Goal: Transaction & Acquisition: Book appointment/travel/reservation

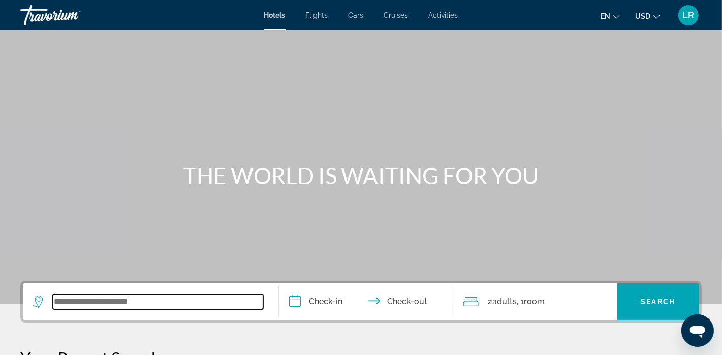
click at [56, 302] on input "Search widget" at bounding box center [158, 302] width 210 height 15
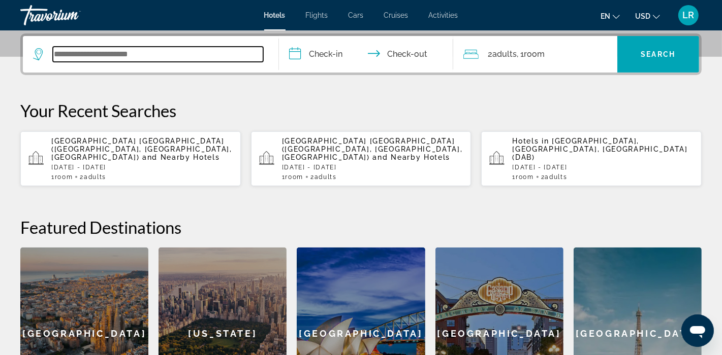
scroll to position [248, 0]
type input "*"
click at [58, 54] on input "Search widget" at bounding box center [158, 54] width 210 height 15
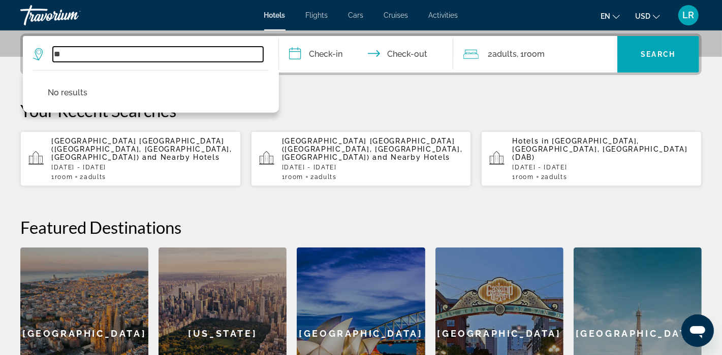
type input "*"
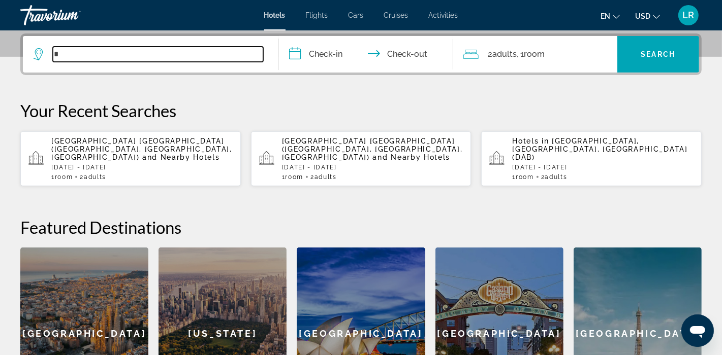
drag, startPoint x: 61, startPoint y: 52, endPoint x: 91, endPoint y: 71, distance: 35.6
click at [62, 54] on input "*" at bounding box center [158, 54] width 210 height 15
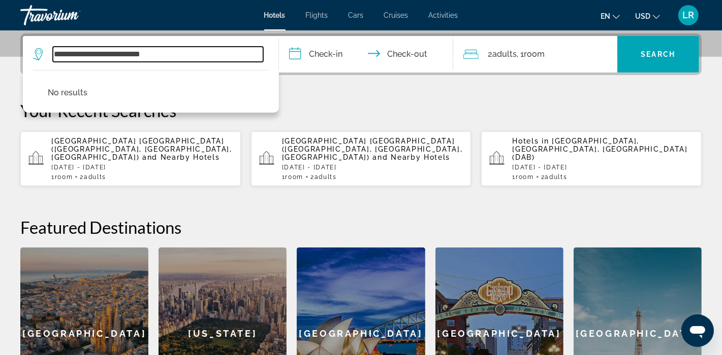
click at [54, 53] on input "**********" at bounding box center [158, 54] width 210 height 15
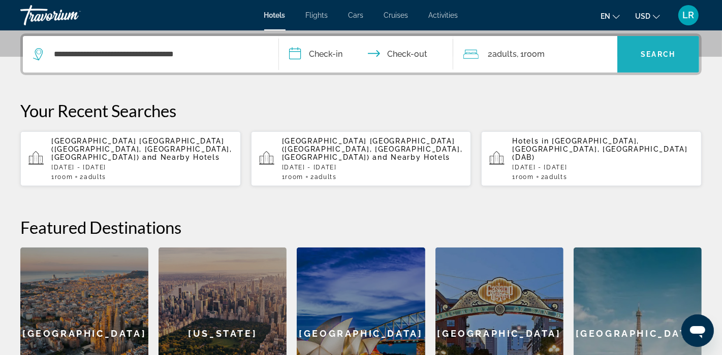
click at [656, 53] on span "Search" at bounding box center [658, 54] width 35 height 8
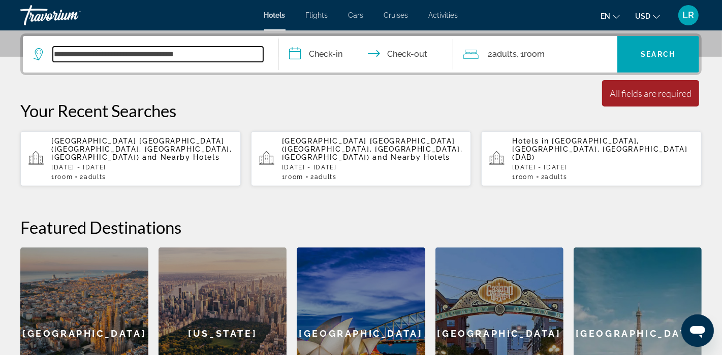
click at [195, 52] on input "**********" at bounding box center [158, 54] width 210 height 15
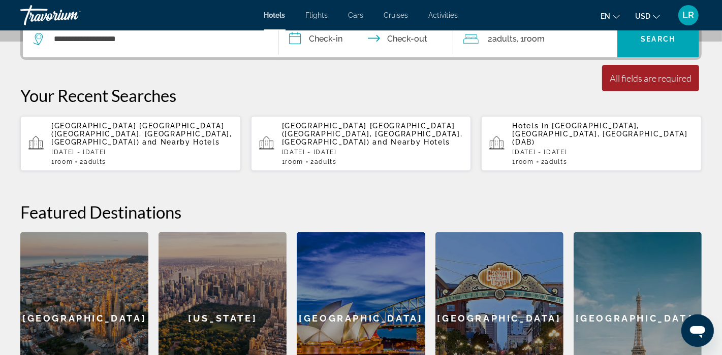
drag, startPoint x: 489, startPoint y: 31, endPoint x: 483, endPoint y: 57, distance: 26.5
click at [484, 52] on div "2 Adult Adults , 1 Room rooms" at bounding box center [540, 39] width 154 height 37
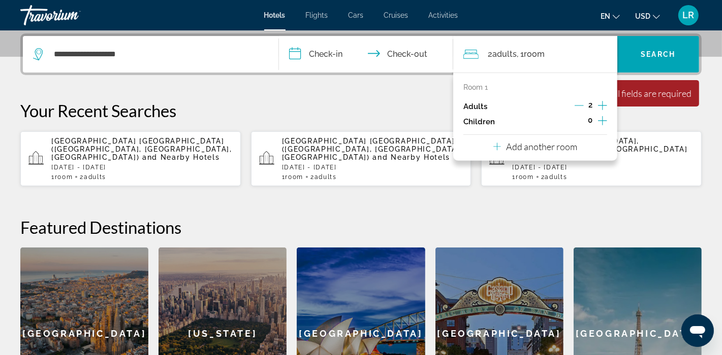
click at [318, 107] on p "Your Recent Searches" at bounding box center [360, 111] width 681 height 20
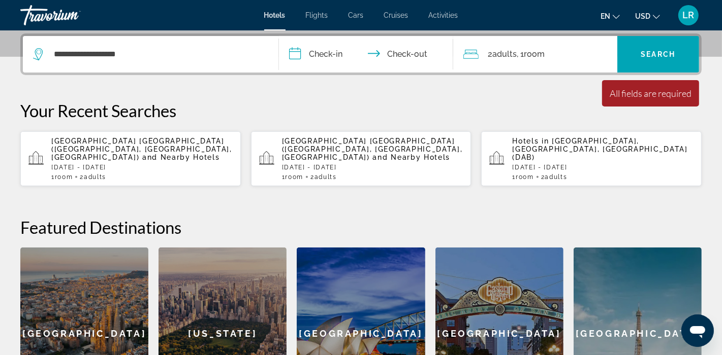
click at [689, 109] on p "Your Recent Searches" at bounding box center [360, 111] width 681 height 20
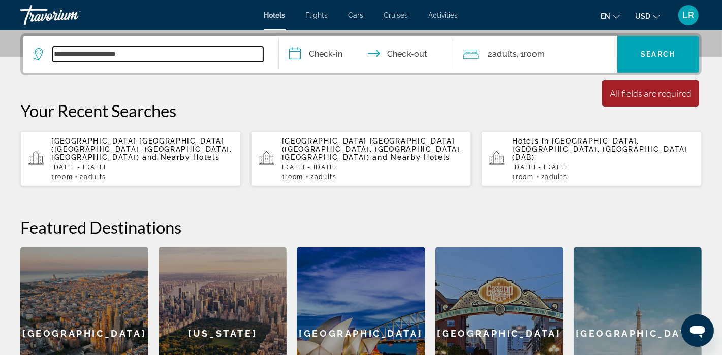
click at [122, 54] on input "**********" at bounding box center [158, 54] width 210 height 15
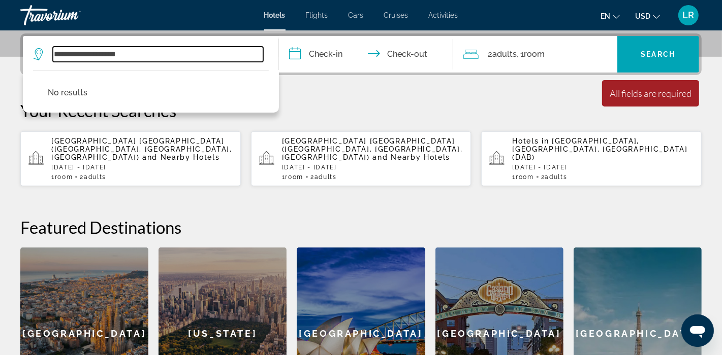
drag, startPoint x: 126, startPoint y: 54, endPoint x: 140, endPoint y: 64, distance: 17.1
click at [126, 54] on input "**********" at bounding box center [158, 54] width 210 height 15
type input "*"
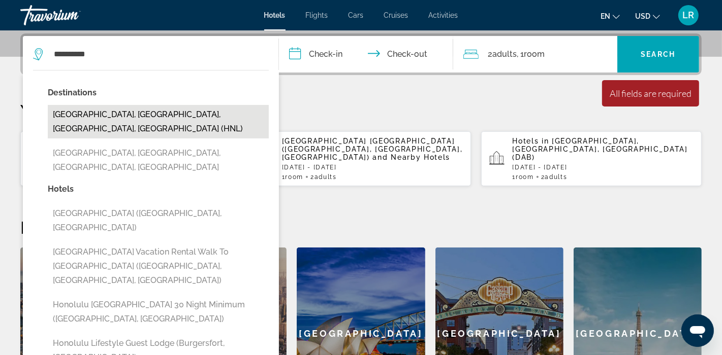
click at [154, 111] on button "[GEOGRAPHIC_DATA], [GEOGRAPHIC_DATA], [GEOGRAPHIC_DATA], [GEOGRAPHIC_DATA] (HNL)" at bounding box center [158, 122] width 221 height 34
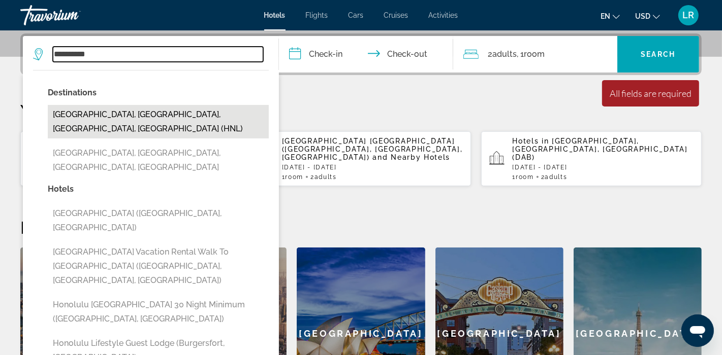
type input "**********"
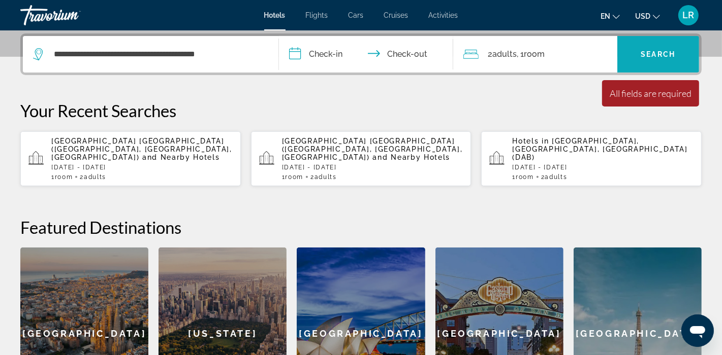
click at [643, 53] on span "Search" at bounding box center [658, 54] width 35 height 8
click at [658, 110] on p "Your Recent Searches" at bounding box center [360, 111] width 681 height 20
click at [672, 93] on div "All fields are required" at bounding box center [650, 93] width 82 height 11
click at [662, 37] on span "Search widget" at bounding box center [658, 54] width 82 height 37
click at [662, 38] on span "Search widget" at bounding box center [658, 54] width 82 height 37
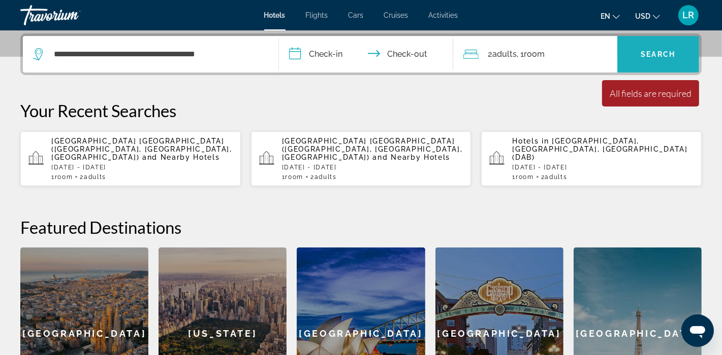
drag, startPoint x: 661, startPoint y: 39, endPoint x: 616, endPoint y: 44, distance: 45.0
click at [661, 39] on span "Search widget" at bounding box center [658, 54] width 82 height 37
click at [123, 109] on p "Your Recent Searches" at bounding box center [360, 111] width 681 height 20
click at [122, 111] on p "Your Recent Searches" at bounding box center [360, 111] width 681 height 20
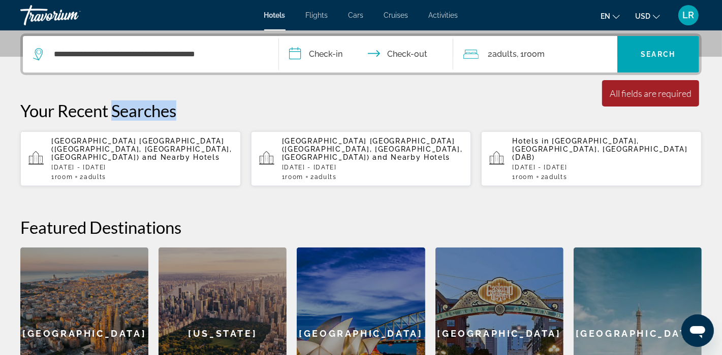
click at [123, 112] on p "Your Recent Searches" at bounding box center [360, 111] width 681 height 20
click at [340, 90] on div "**********" at bounding box center [361, 227] width 722 height 386
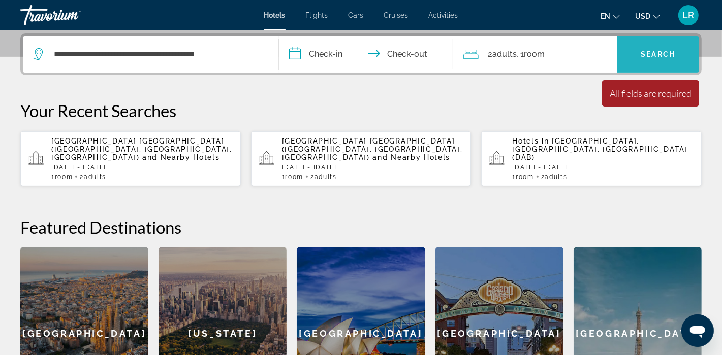
click at [659, 50] on span "Search" at bounding box center [658, 54] width 35 height 8
click at [659, 48] on span "Search widget" at bounding box center [658, 54] width 82 height 24
click at [660, 48] on span "Search widget" at bounding box center [658, 54] width 82 height 24
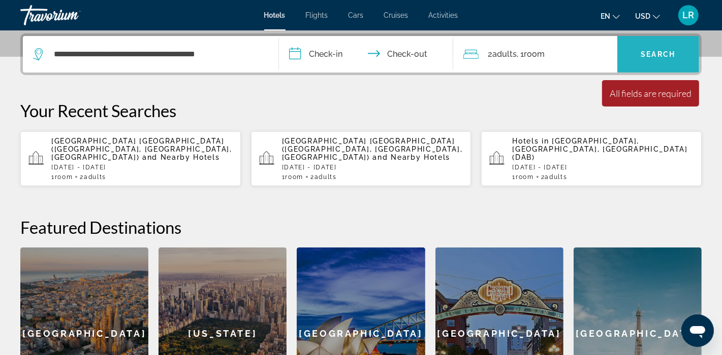
click at [660, 48] on span "Search widget" at bounding box center [658, 54] width 82 height 24
click at [659, 48] on span "Search widget" at bounding box center [658, 54] width 82 height 24
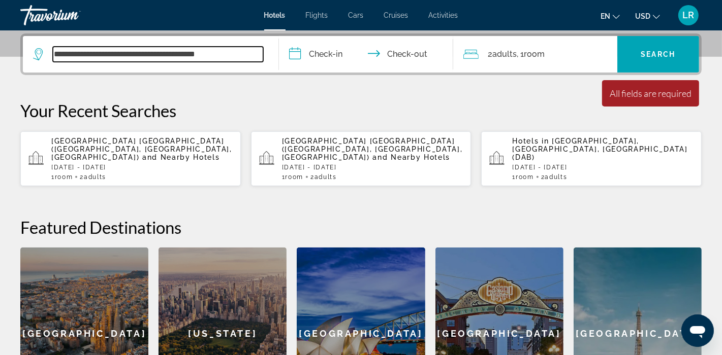
click at [226, 51] on input "**********" at bounding box center [158, 54] width 210 height 15
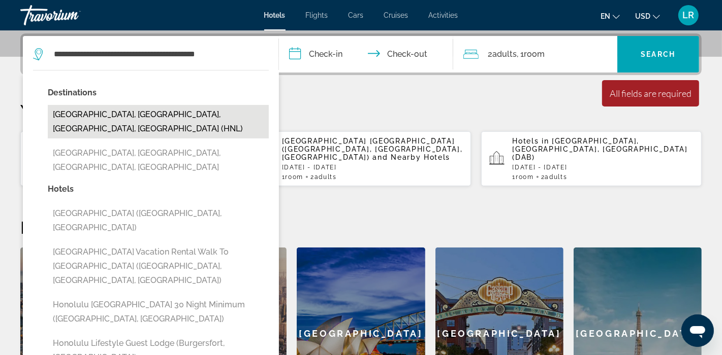
click at [151, 109] on button "[GEOGRAPHIC_DATA], [GEOGRAPHIC_DATA], [GEOGRAPHIC_DATA], [GEOGRAPHIC_DATA] (HNL)" at bounding box center [158, 122] width 221 height 34
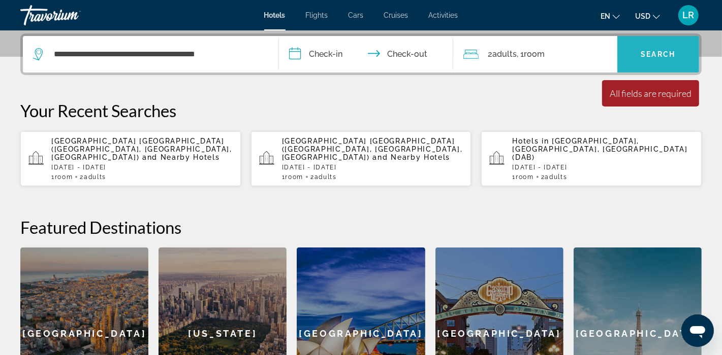
click at [670, 50] on span "Search" at bounding box center [658, 54] width 35 height 8
click at [669, 50] on span "Search" at bounding box center [658, 54] width 35 height 8
click at [670, 50] on span "Search" at bounding box center [658, 54] width 35 height 8
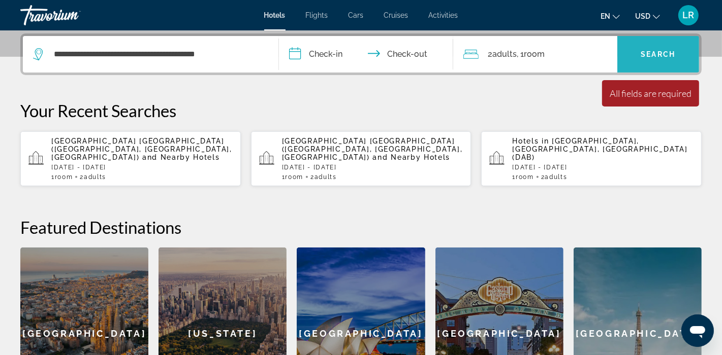
click at [669, 51] on span "Search" at bounding box center [658, 54] width 35 height 8
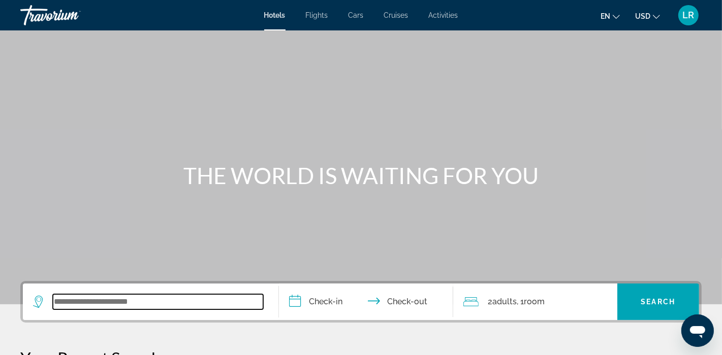
click at [58, 302] on input "Search widget" at bounding box center [158, 302] width 210 height 15
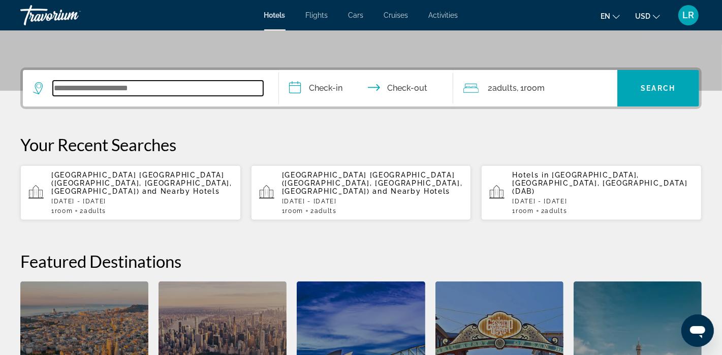
scroll to position [248, 0]
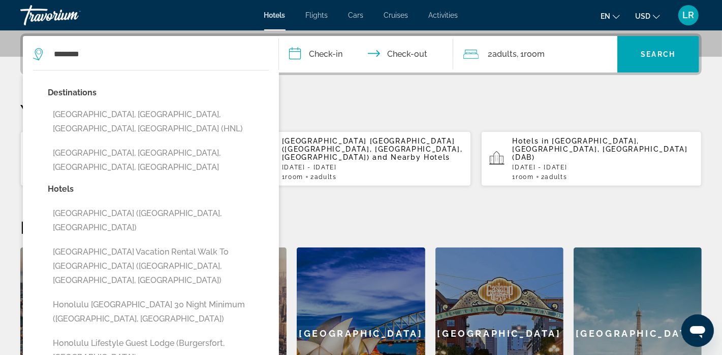
drag, startPoint x: 159, startPoint y: 114, endPoint x: 168, endPoint y: 113, distance: 9.3
click at [159, 114] on button "[GEOGRAPHIC_DATA], [GEOGRAPHIC_DATA], [GEOGRAPHIC_DATA], [GEOGRAPHIC_DATA] (HNL)" at bounding box center [158, 122] width 221 height 34
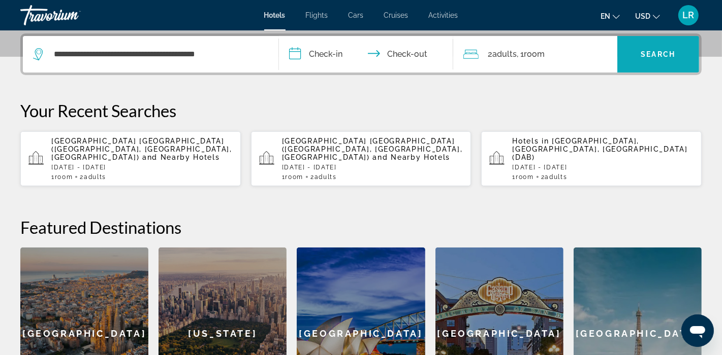
click at [653, 56] on span "Search" at bounding box center [658, 54] width 35 height 8
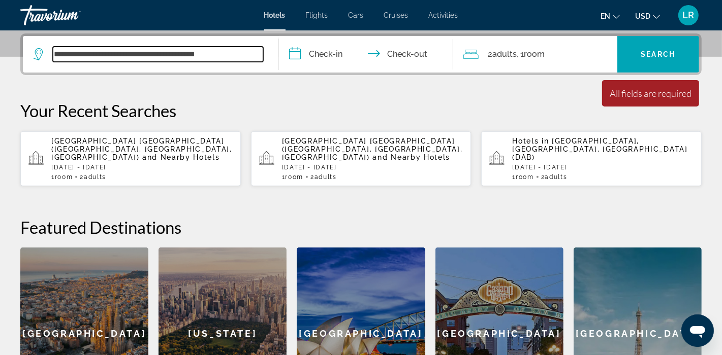
click at [229, 54] on input "**********" at bounding box center [158, 54] width 210 height 15
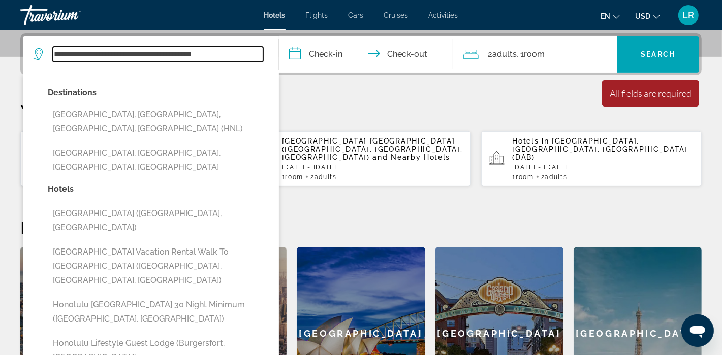
drag, startPoint x: 140, startPoint y: 53, endPoint x: 92, endPoint y: 60, distance: 48.7
click at [92, 60] on input "**********" at bounding box center [158, 54] width 210 height 15
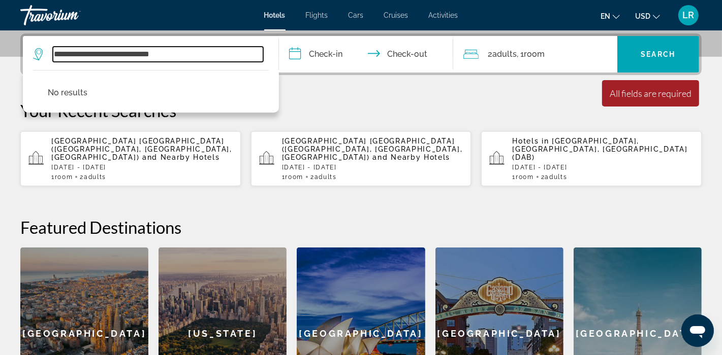
type input "**********"
drag, startPoint x: 192, startPoint y: 54, endPoint x: 106, endPoint y: 41, distance: 87.3
click at [106, 41] on div "**********" at bounding box center [150, 54] width 235 height 37
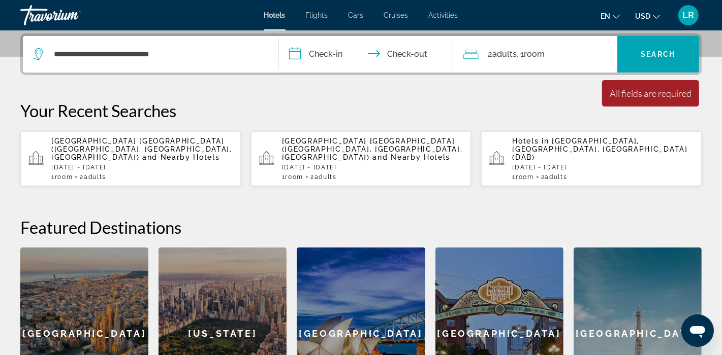
click at [592, 109] on p "Your Recent Searches" at bounding box center [360, 111] width 681 height 20
drag, startPoint x: 334, startPoint y: 56, endPoint x: 361, endPoint y: 58, distance: 27.0
click at [335, 56] on input "**********" at bounding box center [368, 56] width 178 height 40
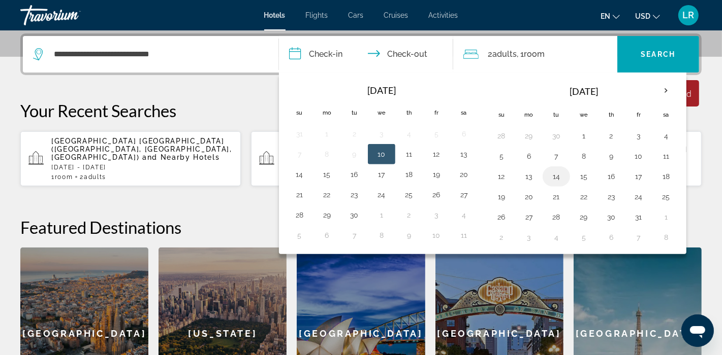
click at [552, 173] on button "14" at bounding box center [556, 177] width 16 height 14
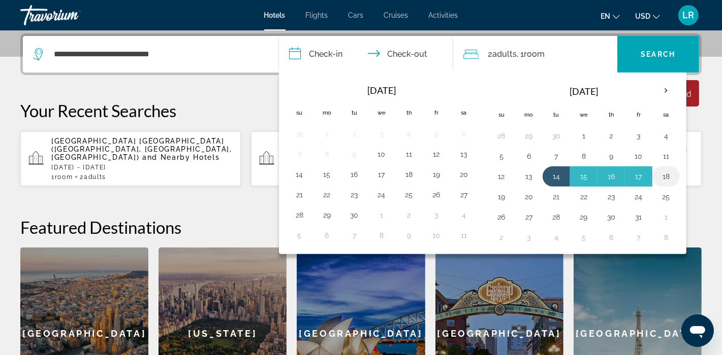
click at [663, 174] on button "18" at bounding box center [666, 177] width 16 height 14
type input "**********"
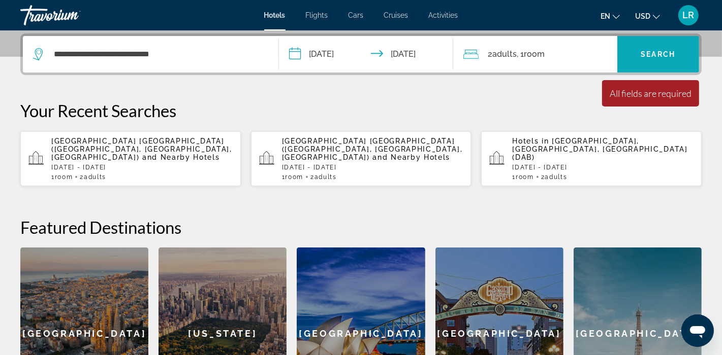
click at [660, 56] on span "Search" at bounding box center [658, 54] width 35 height 8
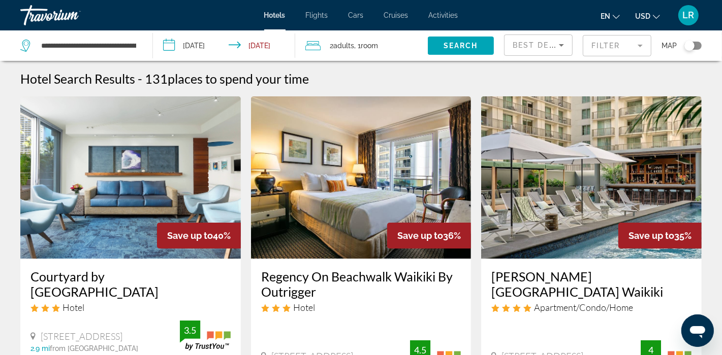
click at [536, 45] on span "Best Deals" at bounding box center [538, 45] width 53 height 8
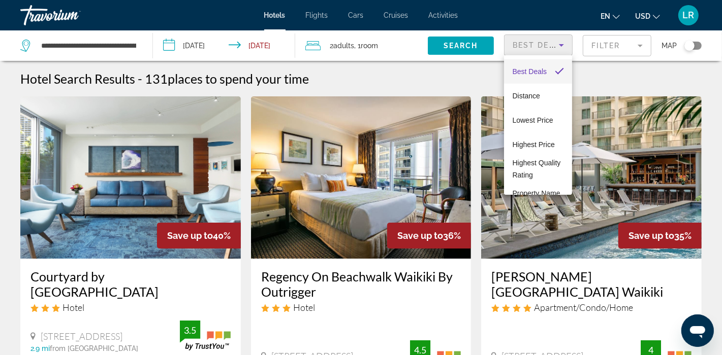
click at [621, 69] on div at bounding box center [361, 177] width 722 height 355
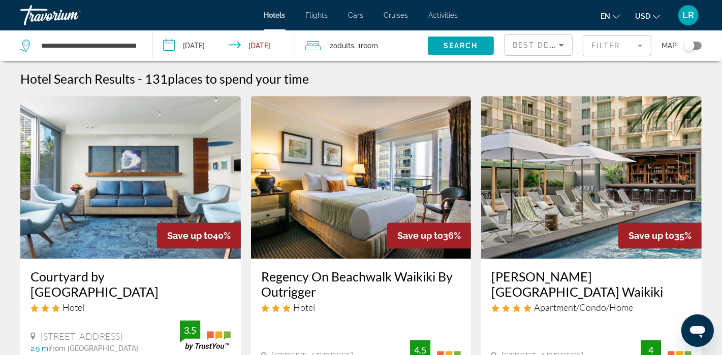
click at [641, 45] on mat-form-field "Filter" at bounding box center [616, 45] width 69 height 21
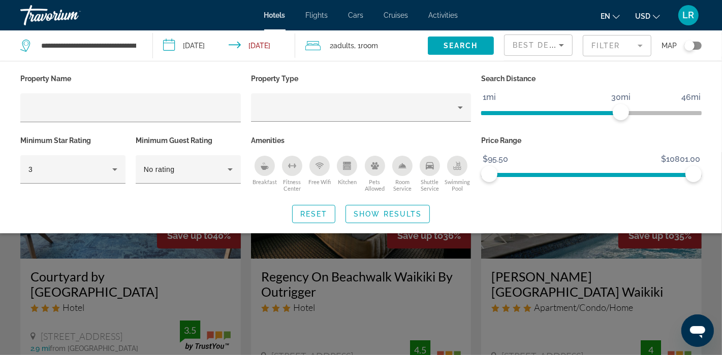
drag, startPoint x: 27, startPoint y: 106, endPoint x: 159, endPoint y: 139, distance: 136.6
click at [27, 105] on div "Hotel Filters" at bounding box center [130, 107] width 220 height 29
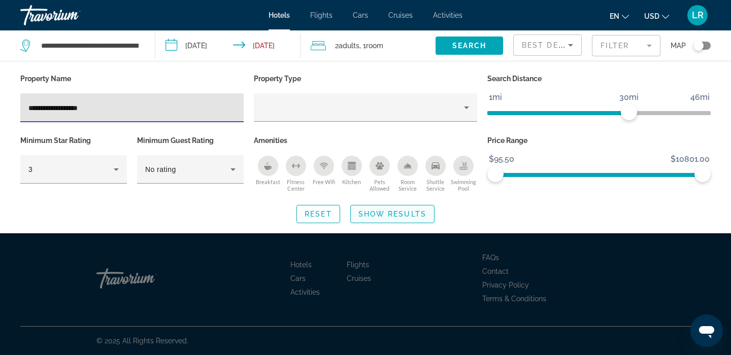
type input "**********"
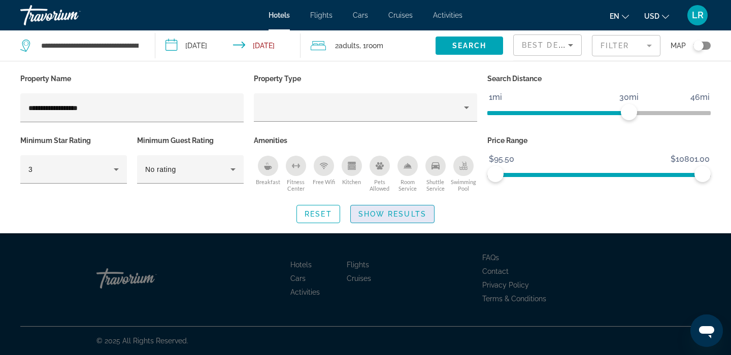
click at [396, 215] on span "Show Results" at bounding box center [393, 214] width 68 height 8
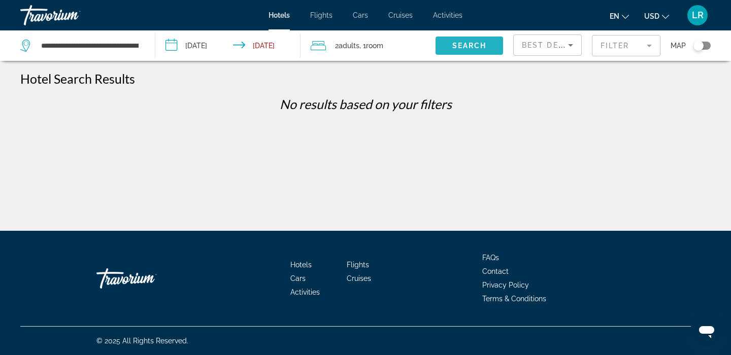
click at [474, 45] on span "Search" at bounding box center [469, 46] width 35 height 8
click at [473, 45] on span "Search" at bounding box center [469, 46] width 35 height 8
click at [477, 42] on span "Search" at bounding box center [469, 46] width 35 height 8
click at [642, 43] on mat-form-field "Filter" at bounding box center [626, 45] width 69 height 21
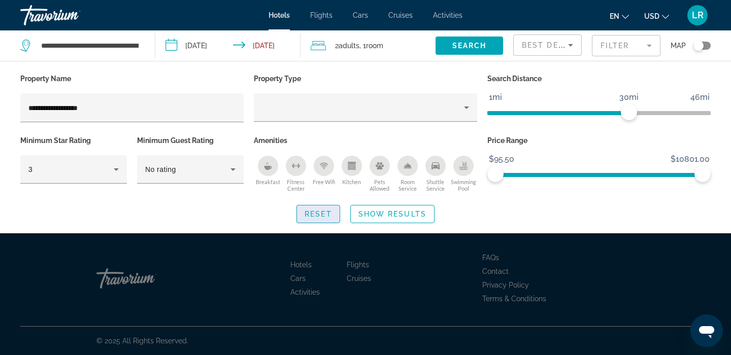
click at [319, 213] on span "Reset" at bounding box center [318, 214] width 27 height 8
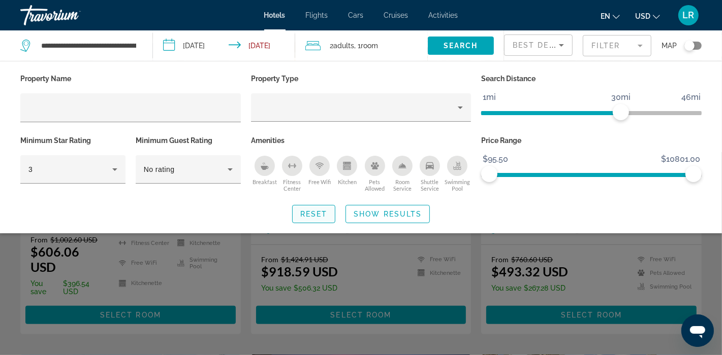
scroll to position [140, 0]
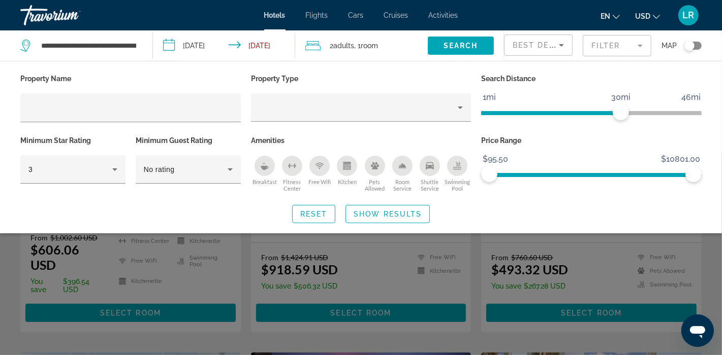
click at [416, 263] on div "Search widget" at bounding box center [361, 253] width 722 height 203
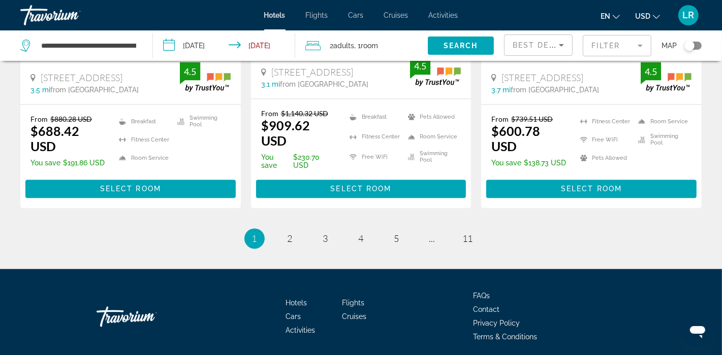
scroll to position [1430, 0]
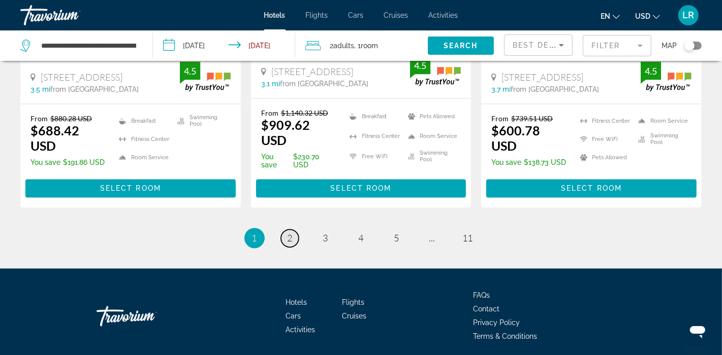
click at [289, 233] on span "2" at bounding box center [289, 238] width 5 height 11
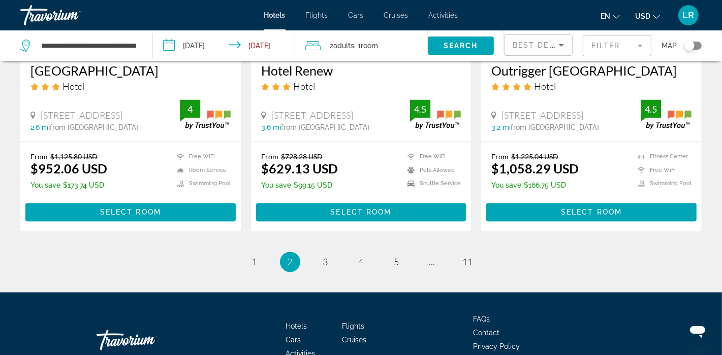
scroll to position [1398, 0]
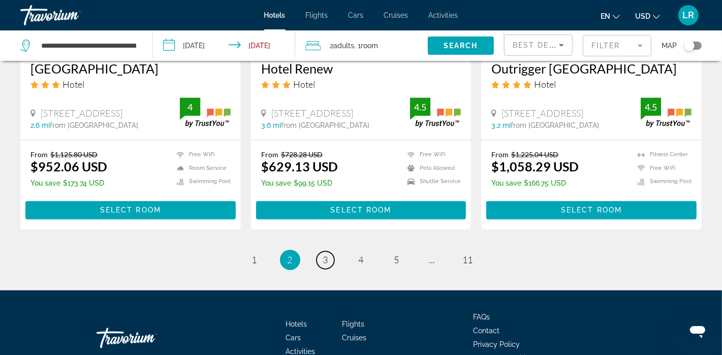
click at [328, 252] on link "page 3" at bounding box center [325, 261] width 18 height 18
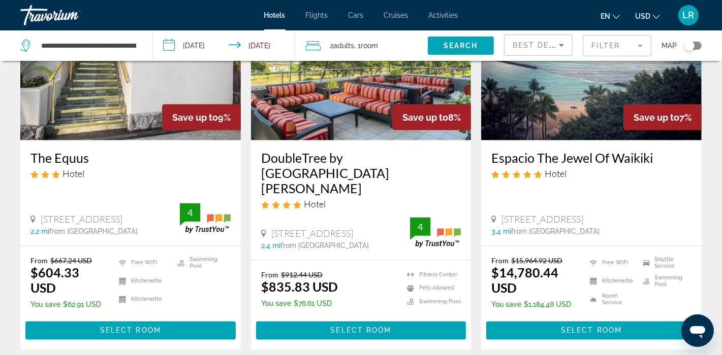
scroll to position [1295, 0]
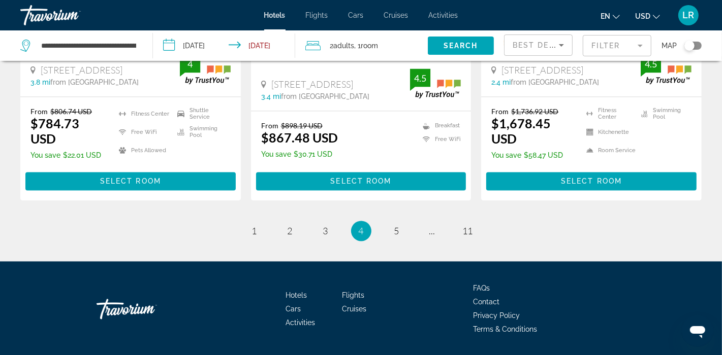
scroll to position [1442, 0]
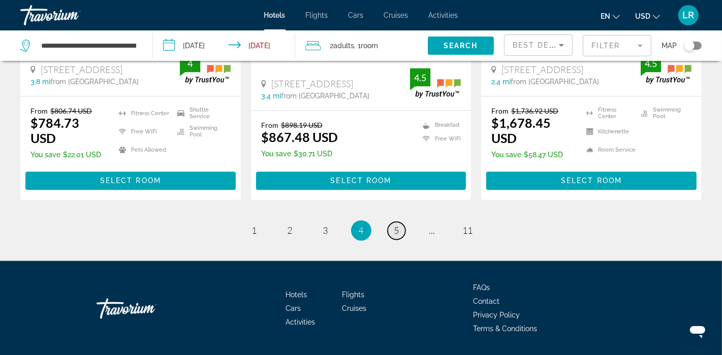
click at [394, 225] on span "5" at bounding box center [396, 230] width 5 height 11
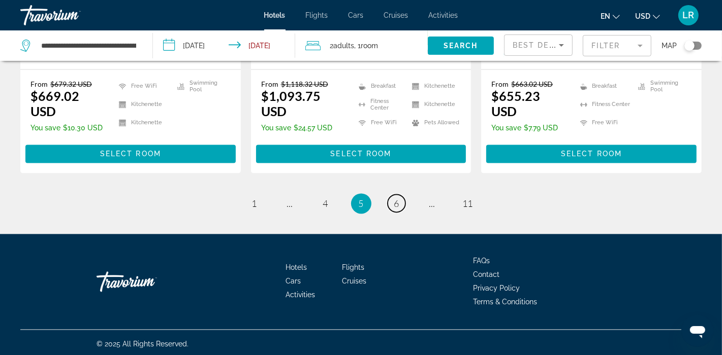
scroll to position [1417, 0]
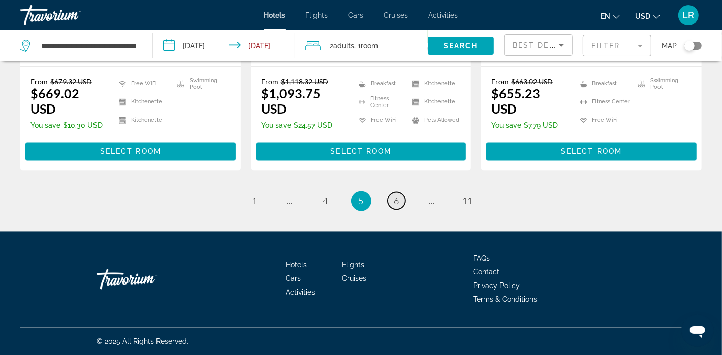
click at [395, 199] on span "6" at bounding box center [396, 201] width 5 height 11
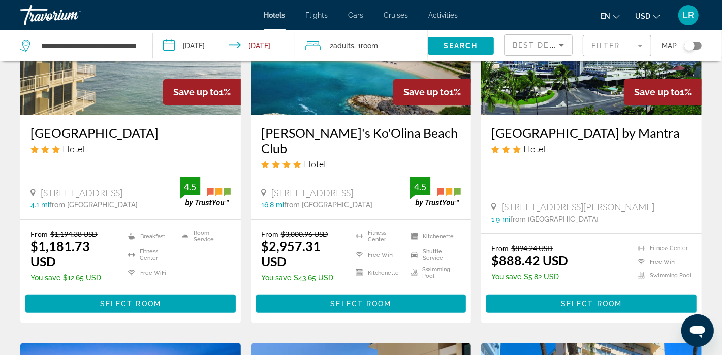
scroll to position [89, 0]
